Goal: Find specific page/section: Find specific page/section

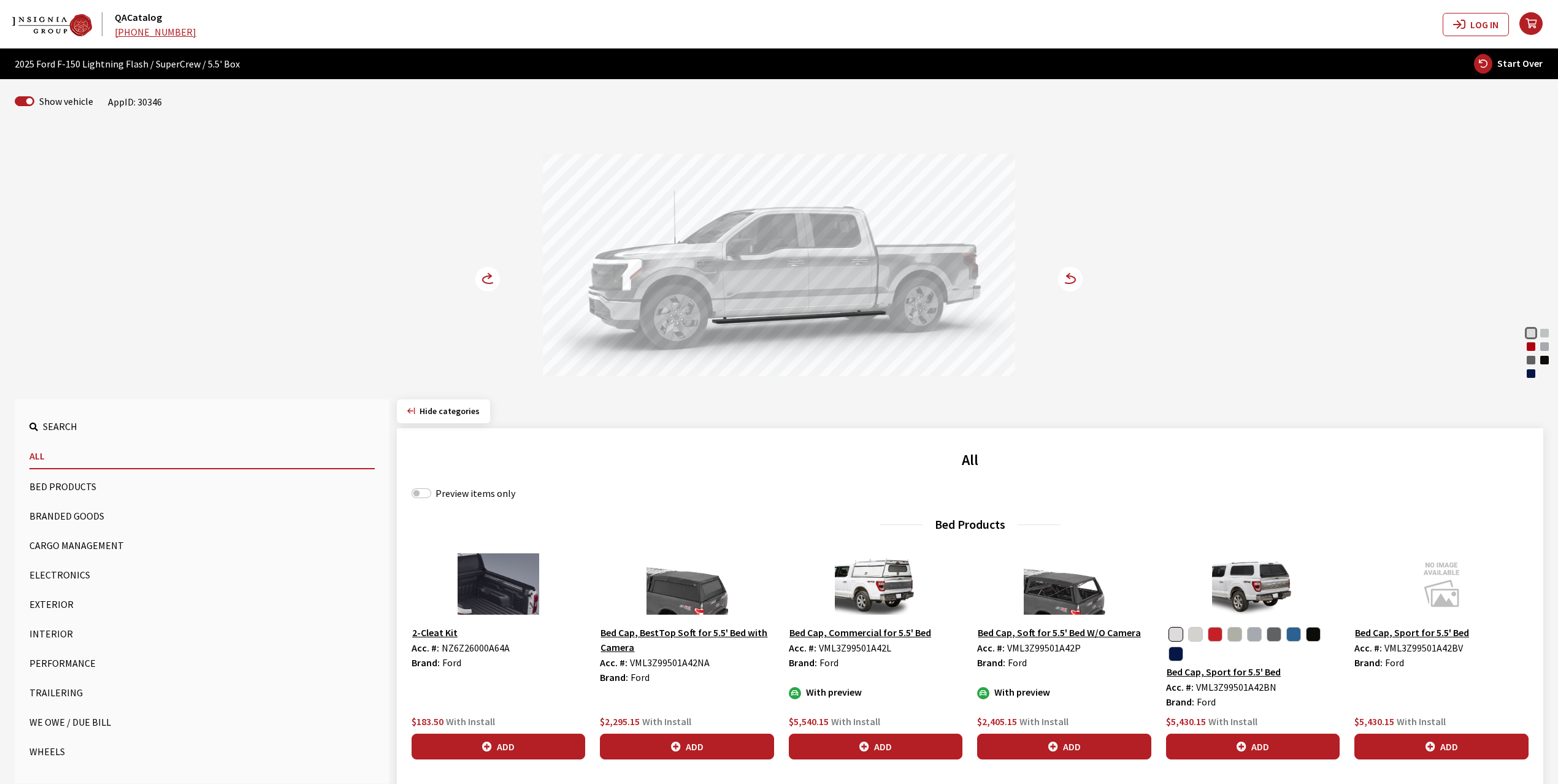
click at [488, 281] on circle at bounding box center [487, 279] width 24 height 24
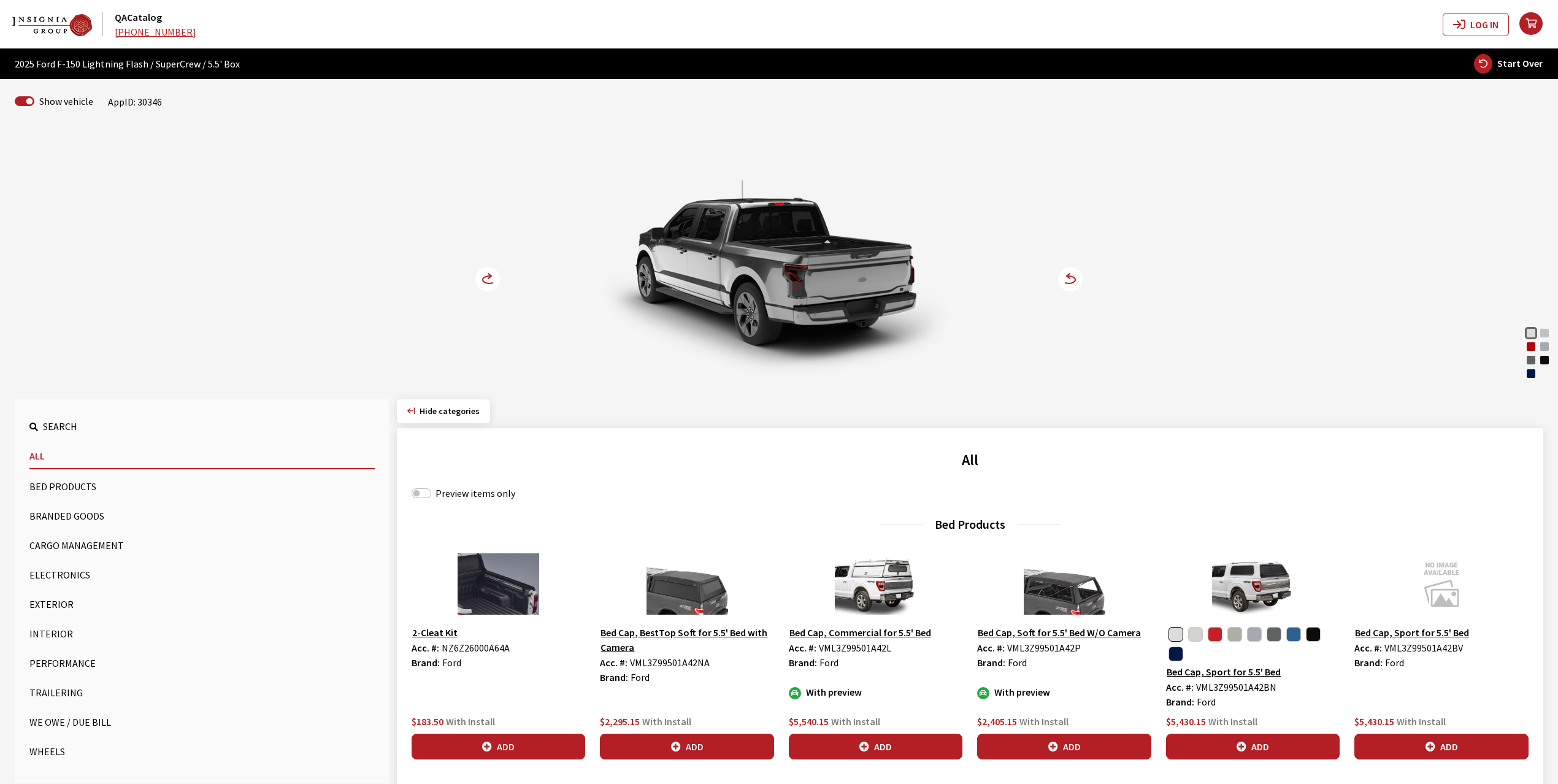
click at [488, 281] on circle at bounding box center [487, 279] width 24 height 24
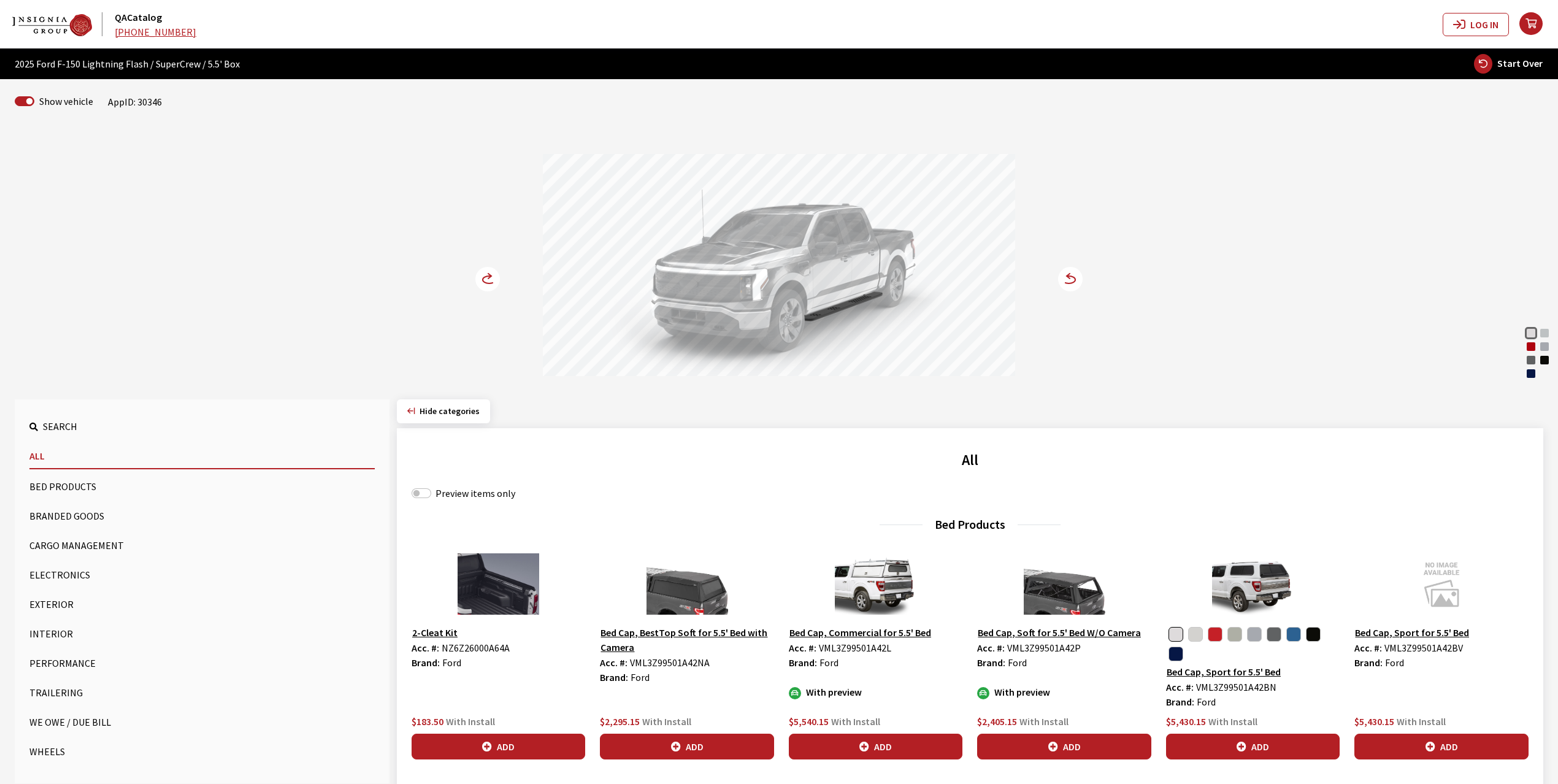
click at [488, 281] on circle at bounding box center [487, 279] width 24 height 24
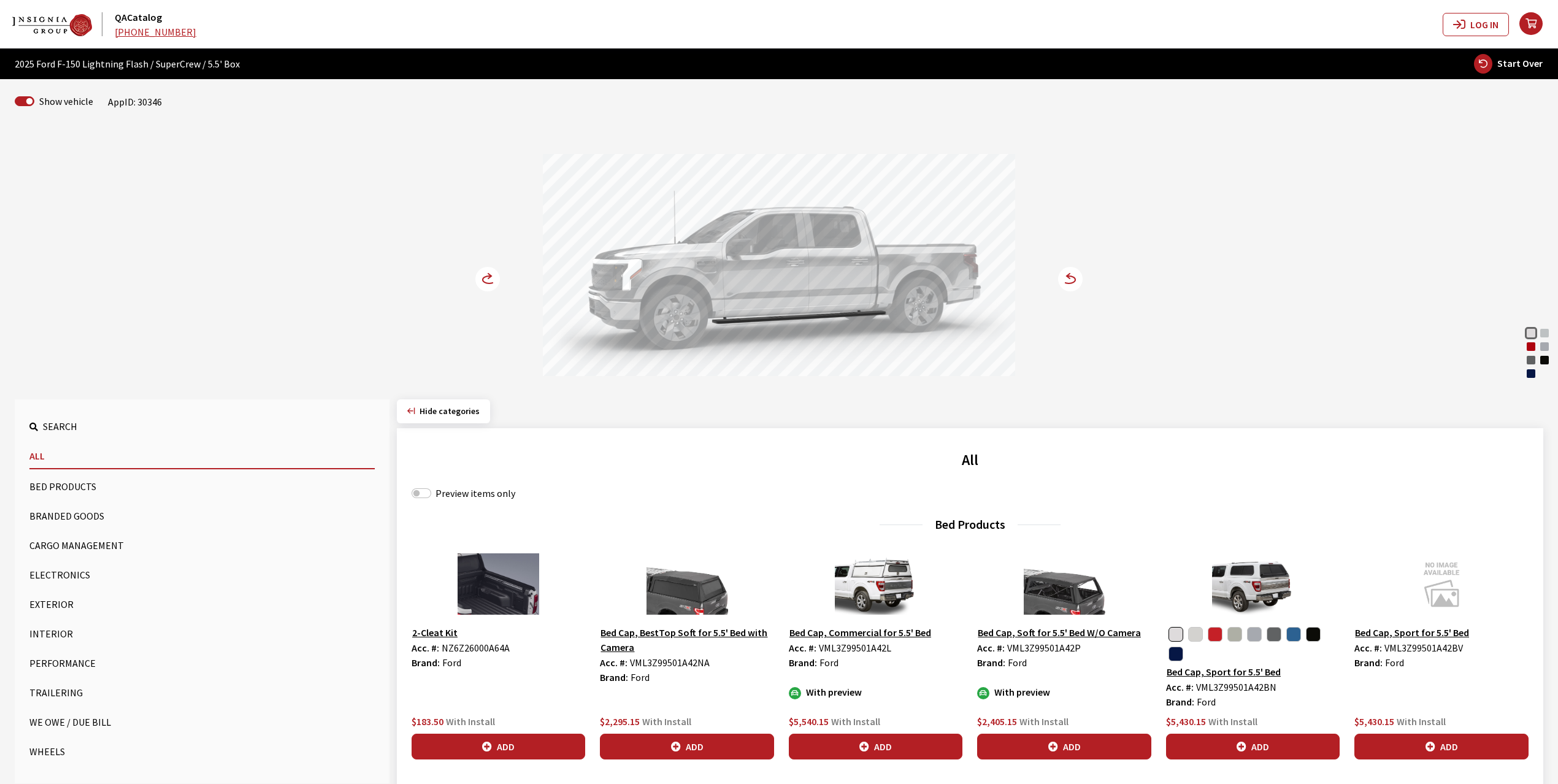
click at [492, 286] on circle at bounding box center [487, 279] width 24 height 24
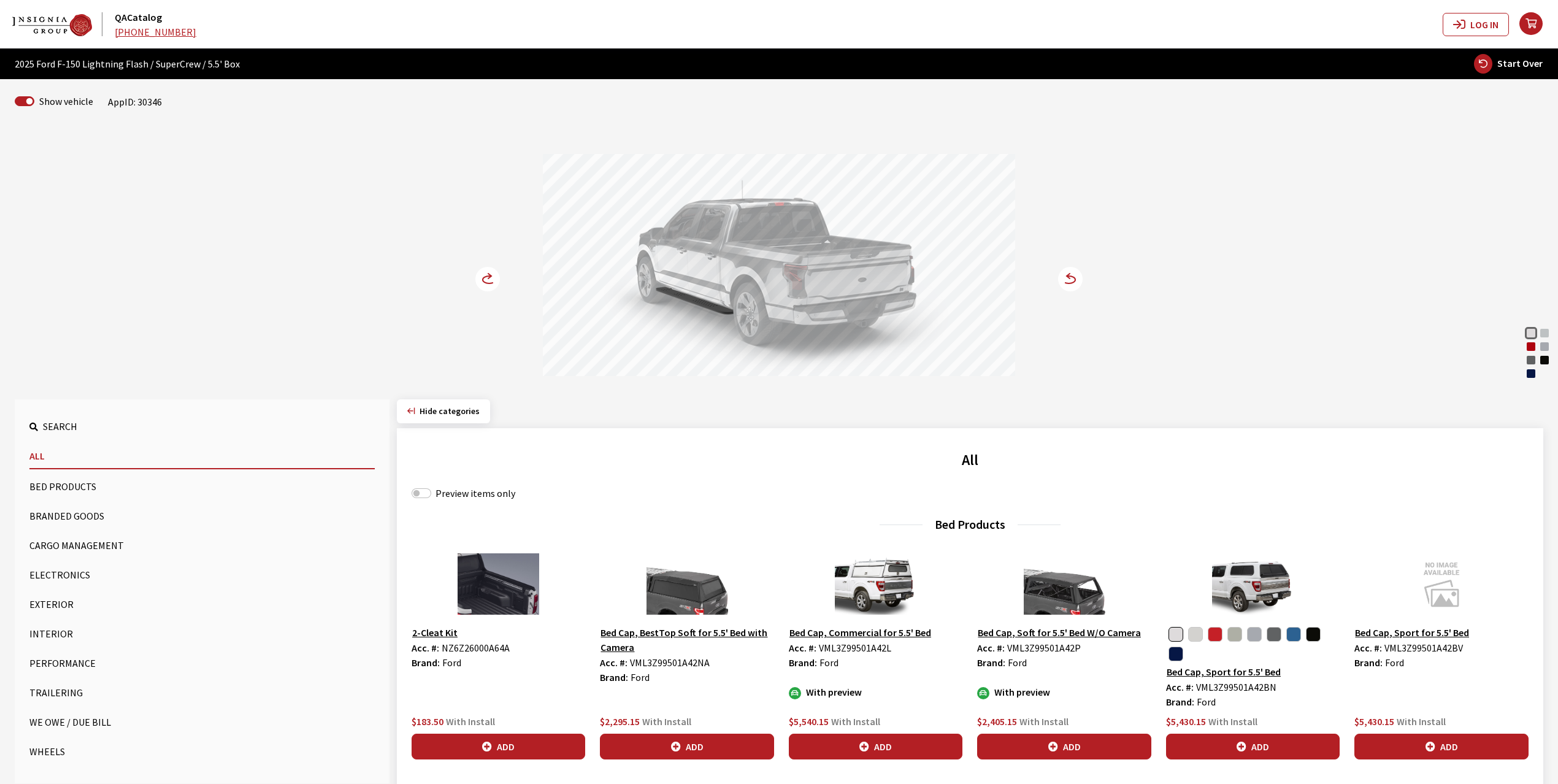
click at [1531, 351] on div "Rapid Red Metallic" at bounding box center [1530, 346] width 12 height 12
